Goal: Task Accomplishment & Management: Complete application form

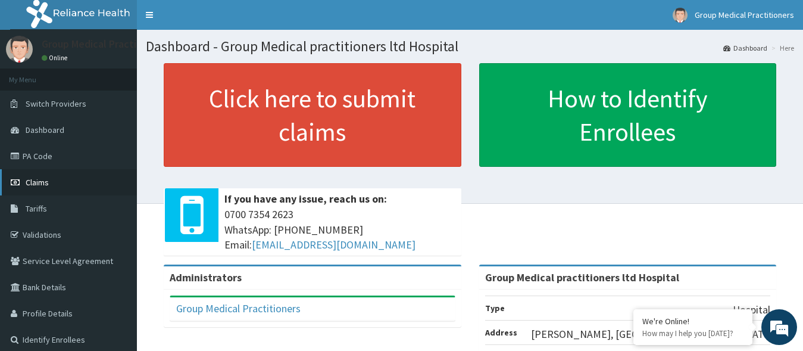
click at [34, 173] on link "Claims" at bounding box center [68, 182] width 137 height 26
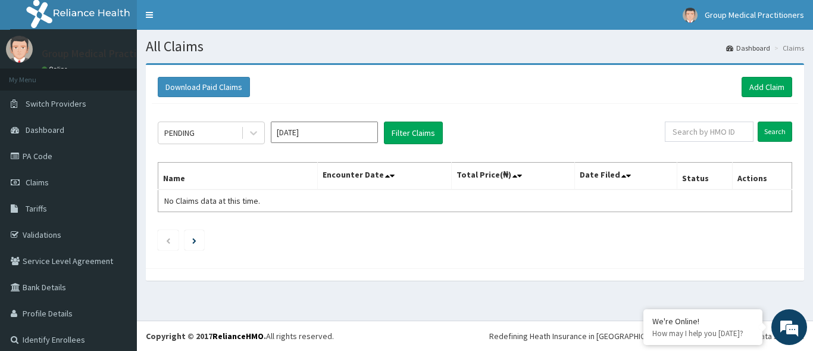
click at [383, 285] on div "Download Paid Claims Add Claim × Note you can only download claims within a max…" at bounding box center [475, 177] width 676 height 229
click at [761, 83] on link "Add Claim" at bounding box center [767, 87] width 51 height 20
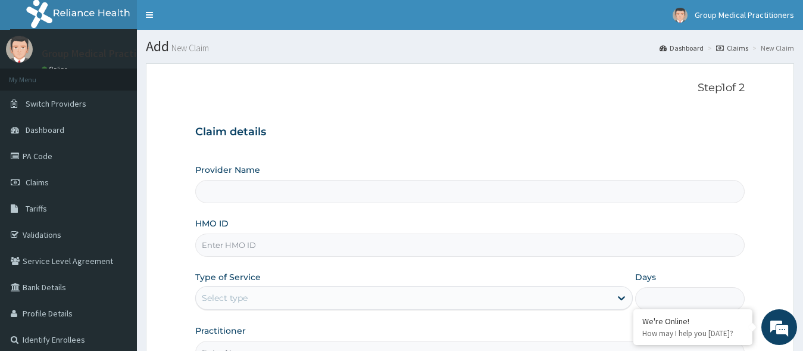
type input "Group Medical practitioners ltd Hospital"
click at [445, 248] on input "HMO ID" at bounding box center [470, 244] width 550 height 23
click at [265, 246] on input "hst/10194/a" at bounding box center [470, 244] width 550 height 23
drag, startPoint x: 255, startPoint y: 239, endPoint x: 177, endPoint y: 236, distance: 77.4
click at [179, 236] on form "Step 1 of 2 Claim details Provider Name Group Medical practitioners ltd Hospita…" at bounding box center [470, 256] width 648 height 386
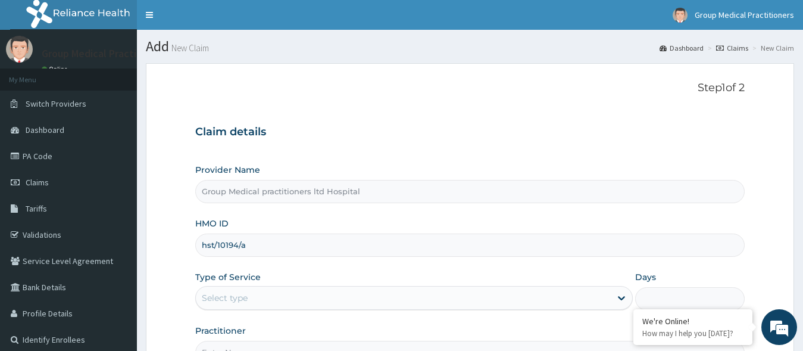
click at [255, 242] on input "hst/10194/a" at bounding box center [470, 244] width 550 height 23
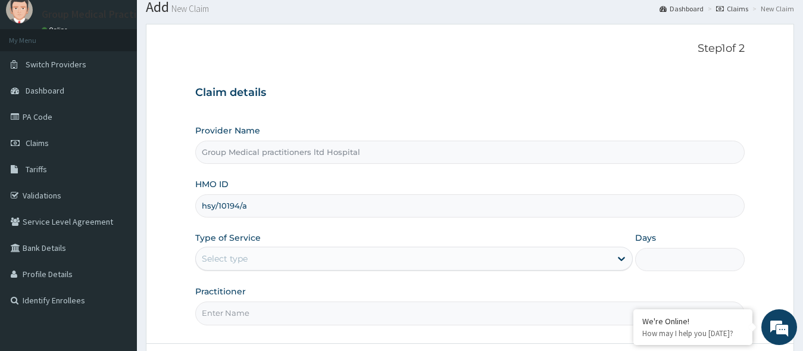
scroll to position [60, 0]
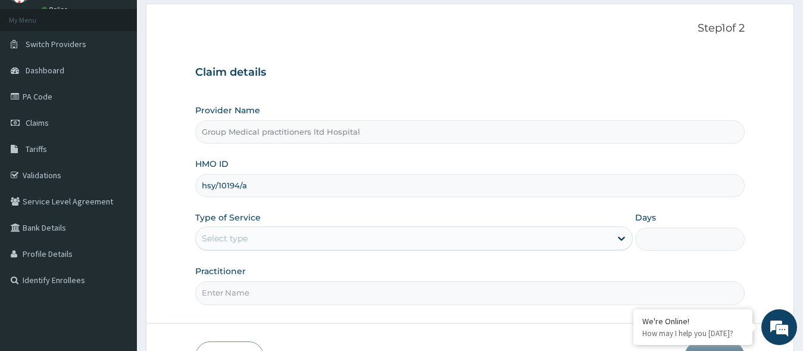
type input "hsy/10194/a"
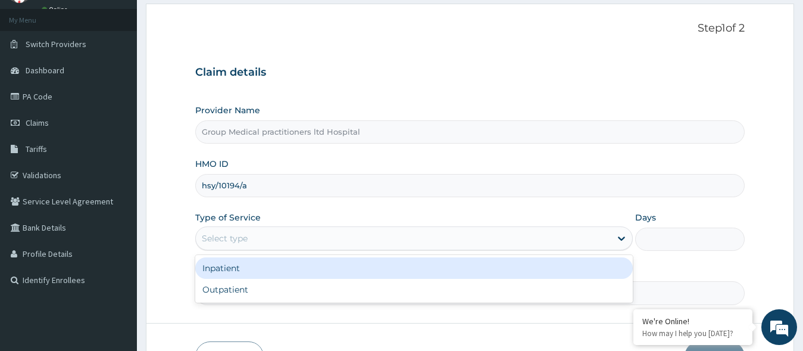
click at [411, 245] on div "Select type" at bounding box center [403, 238] width 415 height 19
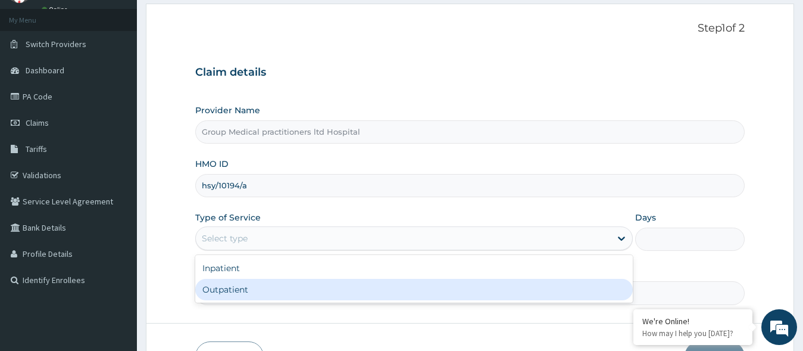
click at [410, 296] on div "Outpatient" at bounding box center [414, 289] width 438 height 21
type input "1"
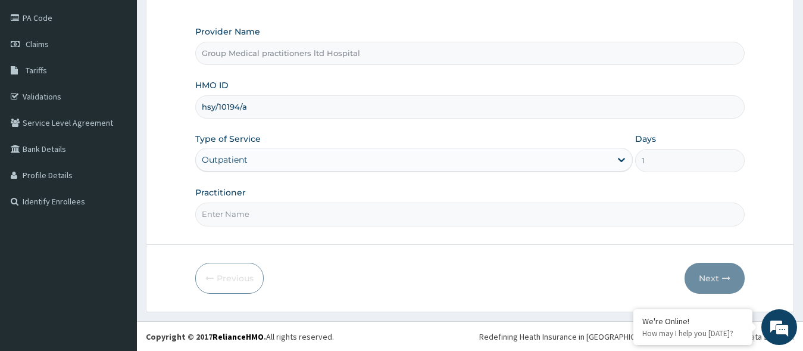
scroll to position [139, 0]
click at [365, 219] on input "Practitioner" at bounding box center [470, 213] width 550 height 23
type input "m"
type input "medical practioner"
click at [690, 274] on button "Next" at bounding box center [715, 277] width 60 height 31
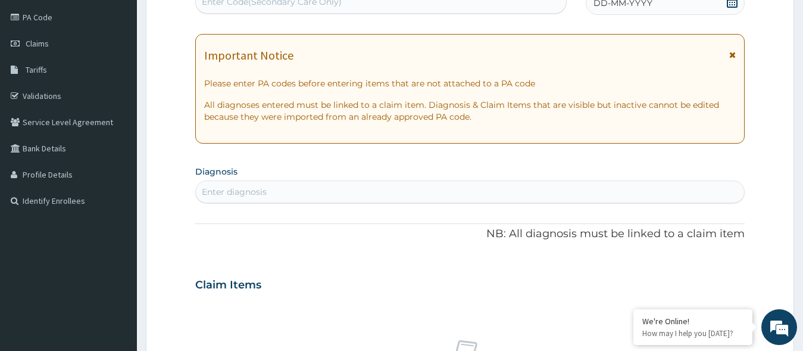
click at [230, 194] on div "Enter diagnosis" at bounding box center [234, 192] width 65 height 12
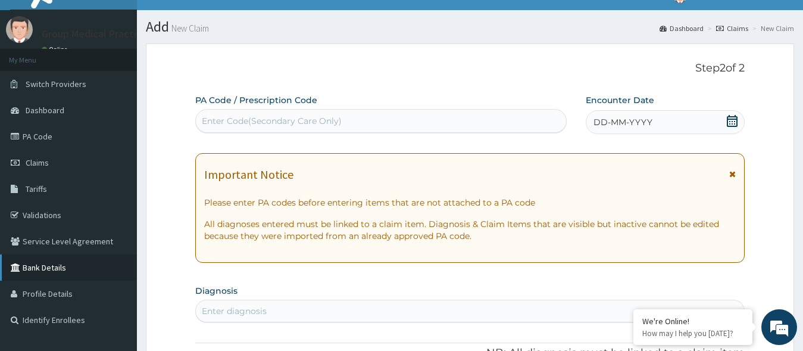
scroll to position [0, 0]
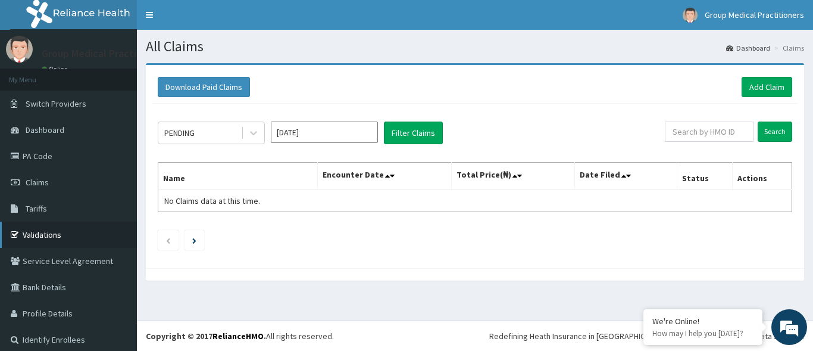
click at [78, 240] on link "Validations" at bounding box center [68, 234] width 137 height 26
click at [710, 132] on input "text" at bounding box center [709, 131] width 89 height 20
click at [754, 80] on link "Add Claim" at bounding box center [767, 87] width 51 height 20
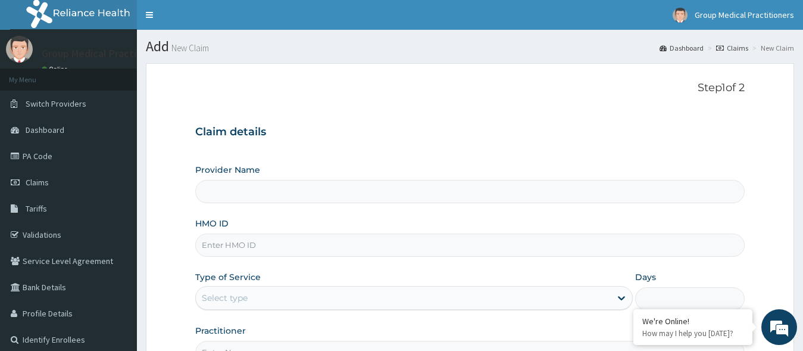
type input "Group Medical practitioners ltd Hospital"
click at [357, 248] on input "HMO ID" at bounding box center [470, 244] width 550 height 23
type input "2"
